Goal: Task Accomplishment & Management: Manage account settings

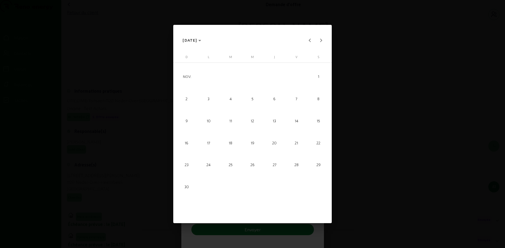
click at [211, 101] on span "3" at bounding box center [209, 99] width 20 height 20
type input "[DATE]"
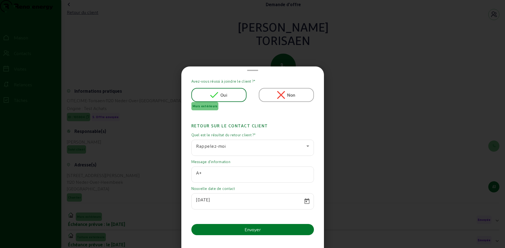
click at [217, 228] on button "Envoyer" at bounding box center [253, 229] width 123 height 11
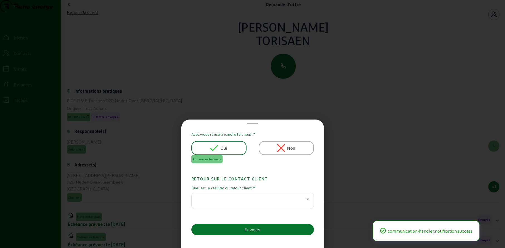
click at [248, 201] on div at bounding box center [251, 198] width 110 height 7
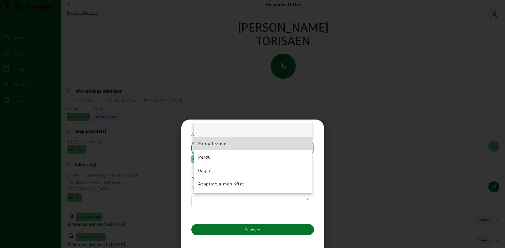
click at [231, 144] on mat-option "Rappelez-moi" at bounding box center [253, 143] width 118 height 13
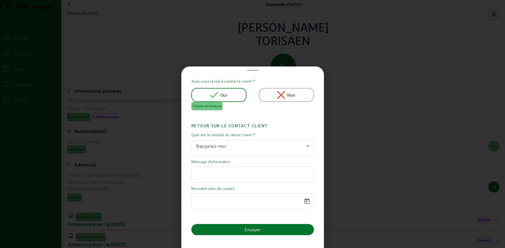
click at [256, 174] on input "text" at bounding box center [252, 172] width 113 height 7
type input "A"
click at [308, 200] on span "Calendrier ouvert" at bounding box center [307, 200] width 13 height 13
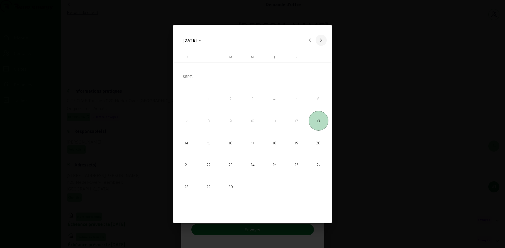
click at [321, 41] on button "Mois prochain" at bounding box center [321, 40] width 11 height 11
click at [208, 97] on font "3" at bounding box center [209, 98] width 2 height 4
type input "[DATE]"
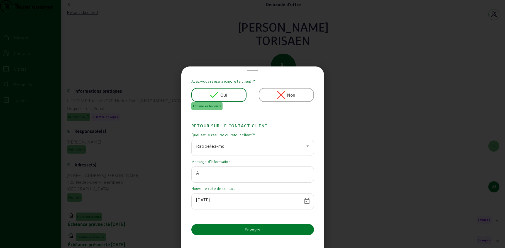
click at [276, 227] on button "Envoyer" at bounding box center [253, 229] width 123 height 11
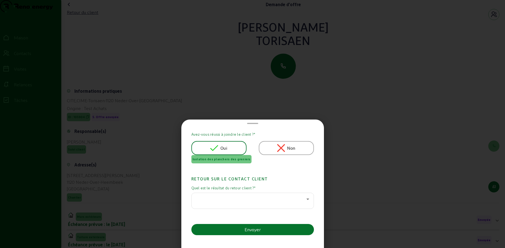
click at [284, 199] on div at bounding box center [251, 198] width 110 height 7
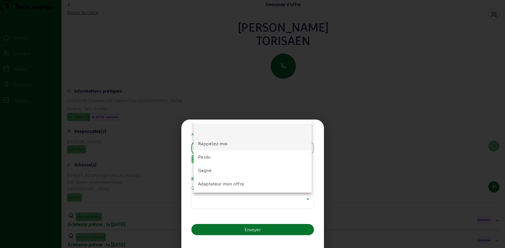
click at [222, 146] on font "Rappelez-moi" at bounding box center [213, 143] width 30 height 5
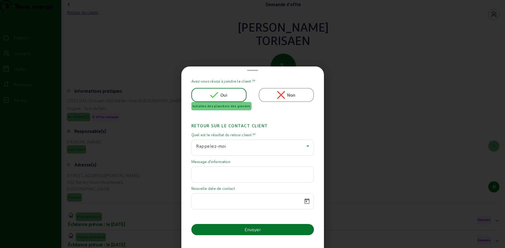
click at [222, 175] on input "text" at bounding box center [252, 172] width 113 height 7
type input "A"
click at [305, 202] on span "Calendrier ouvert" at bounding box center [307, 200] width 13 height 13
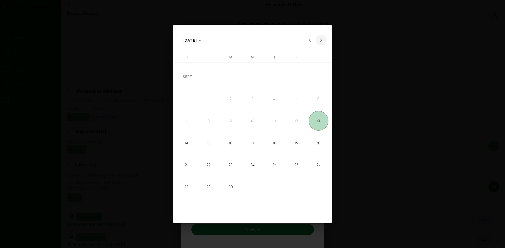
click at [321, 42] on span "Mois prochain" at bounding box center [321, 40] width 11 height 11
click at [209, 102] on span "3" at bounding box center [209, 99] width 20 height 20
type input "[DATE]"
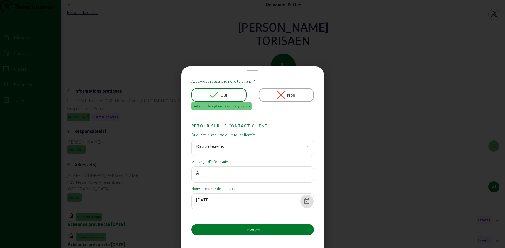
click at [245, 227] on font "Envoyer" at bounding box center [253, 228] width 16 height 5
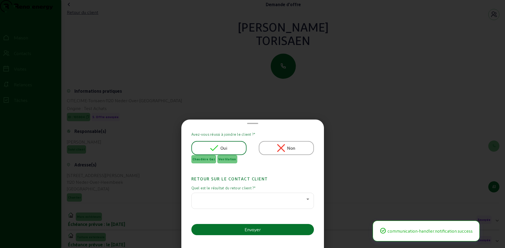
click at [245, 205] on div at bounding box center [252, 201] width 113 height 16
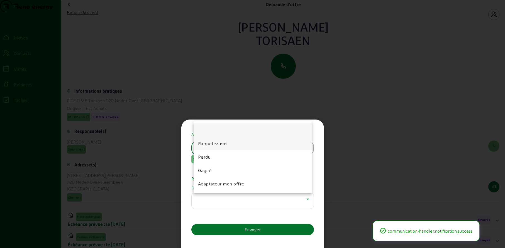
click at [219, 141] on font "Rappelez-moi" at bounding box center [213, 143] width 30 height 5
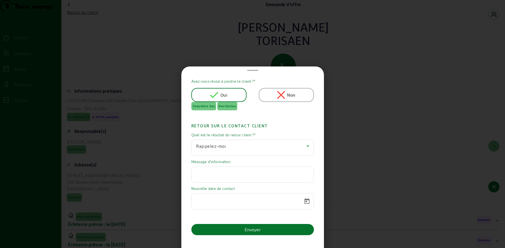
click at [211, 174] on input "text" at bounding box center [252, 172] width 113 height 7
type input "A"
click at [303, 200] on span "Calendrier ouvert" at bounding box center [307, 200] width 13 height 13
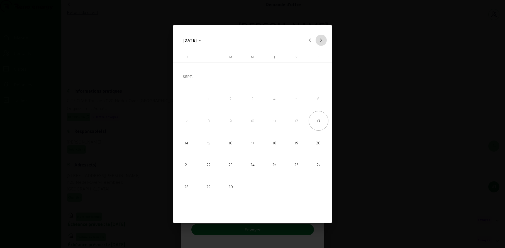
click at [321, 38] on span "Mois prochain" at bounding box center [321, 40] width 11 height 11
click at [208, 95] on span "3" at bounding box center [209, 99] width 20 height 20
type input "[DATE]"
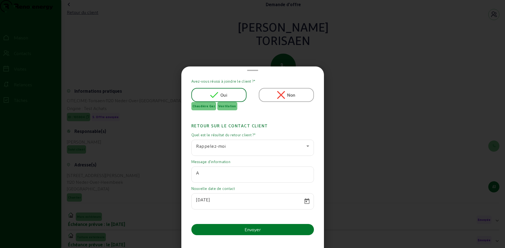
click at [281, 228] on button "Envoyer" at bounding box center [253, 229] width 123 height 11
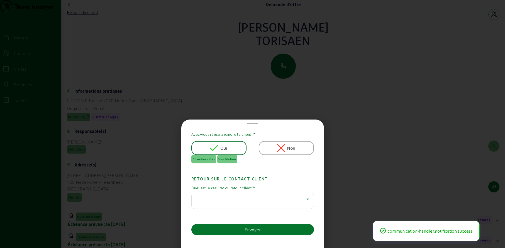
click at [269, 199] on div at bounding box center [251, 198] width 110 height 7
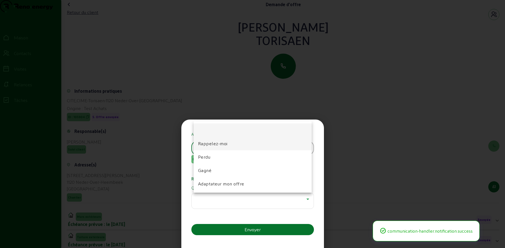
click at [248, 145] on mat-option "Rappelez-moi" at bounding box center [253, 143] width 118 height 13
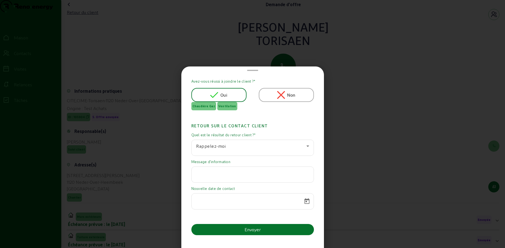
click at [237, 175] on input "text" at bounding box center [252, 172] width 113 height 7
type input "A"
click at [304, 200] on span "Calendrier ouvert" at bounding box center [307, 200] width 13 height 13
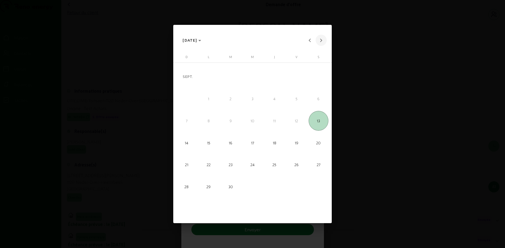
click at [320, 43] on span "Mois prochain" at bounding box center [321, 40] width 11 height 11
click at [212, 98] on span "3" at bounding box center [209, 99] width 20 height 20
type input "[DATE]"
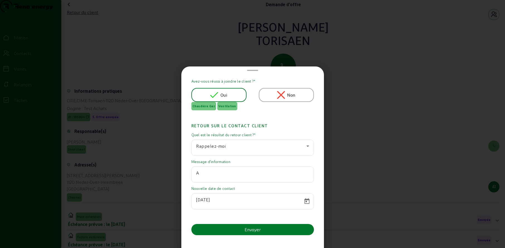
click at [264, 231] on button "Envoyer" at bounding box center [253, 229] width 123 height 11
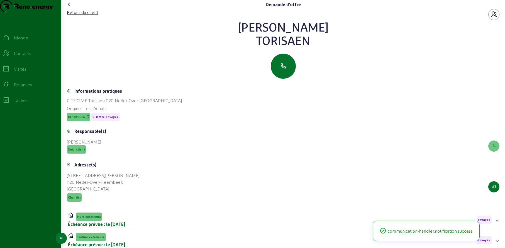
click at [9, 88] on icon at bounding box center [6, 84] width 7 height 7
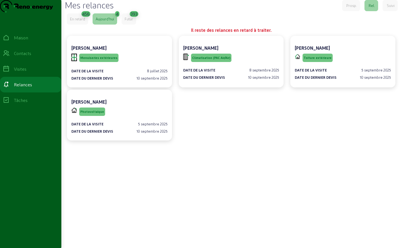
click at [75, 21] on font "En retard" at bounding box center [77, 19] width 15 height 4
